Goal: Check status: Check status

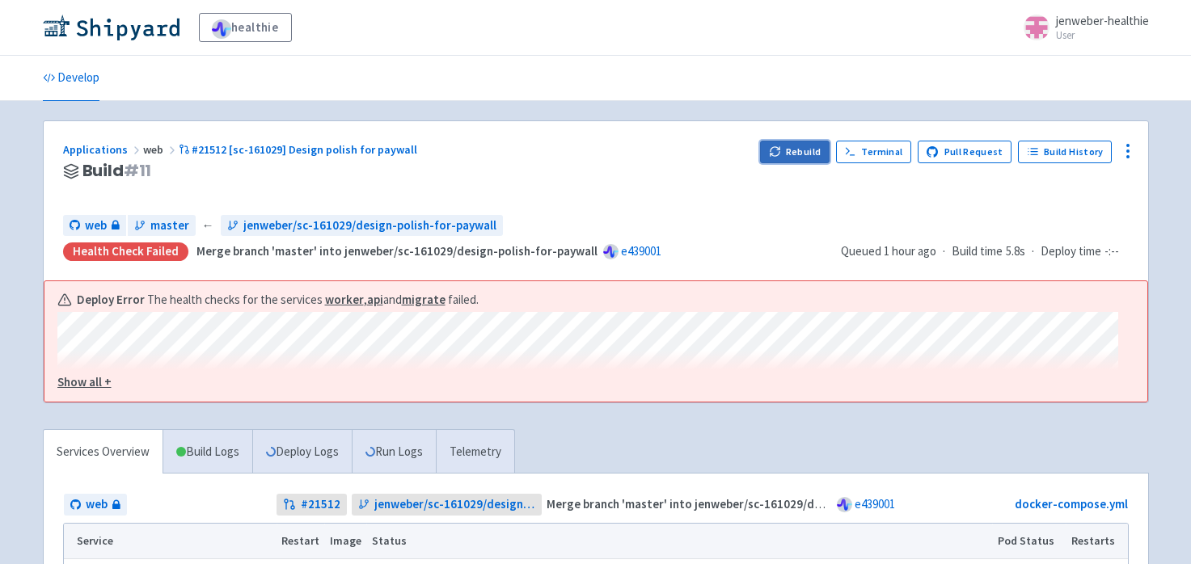
click at [806, 141] on button "Rebuild" at bounding box center [795, 152] width 70 height 23
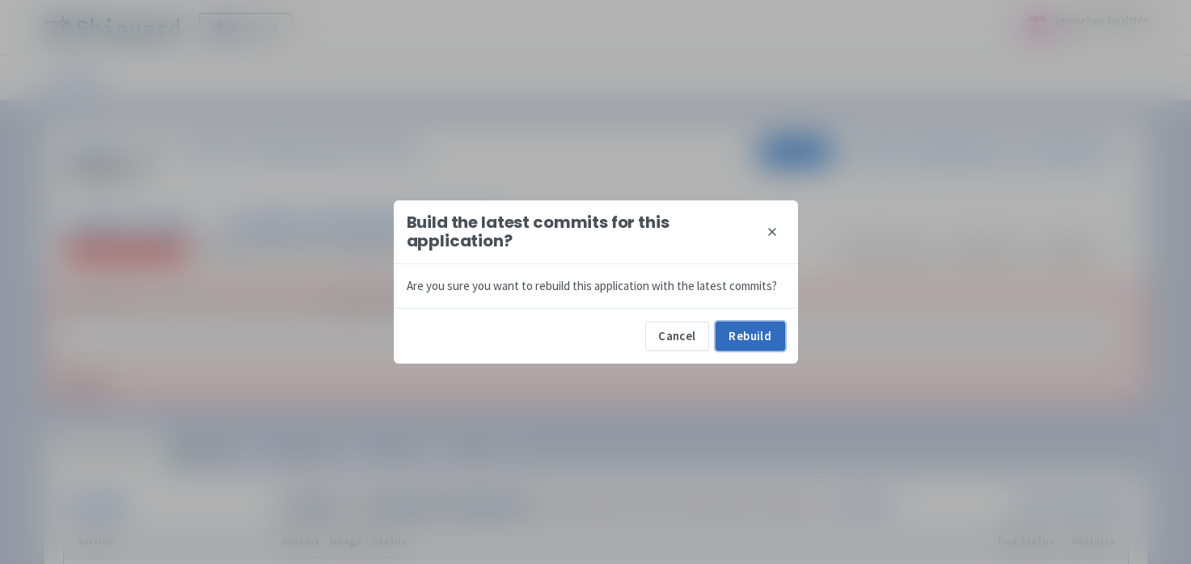
click at [754, 336] on button "Rebuild" at bounding box center [751, 336] width 70 height 29
